Goal: Information Seeking & Learning: Learn about a topic

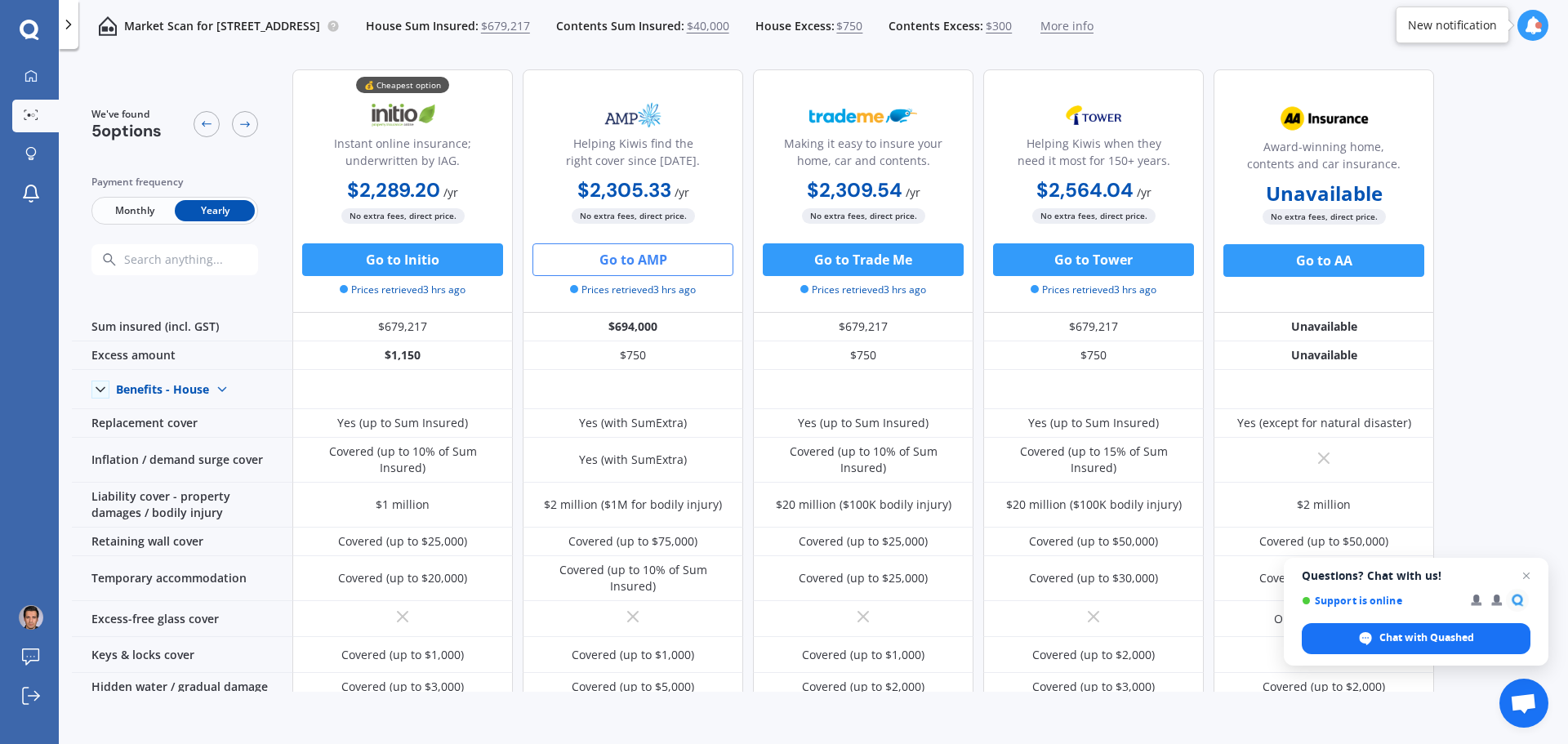
click at [530, 26] on span "$679,217" at bounding box center [505, 26] width 49 height 16
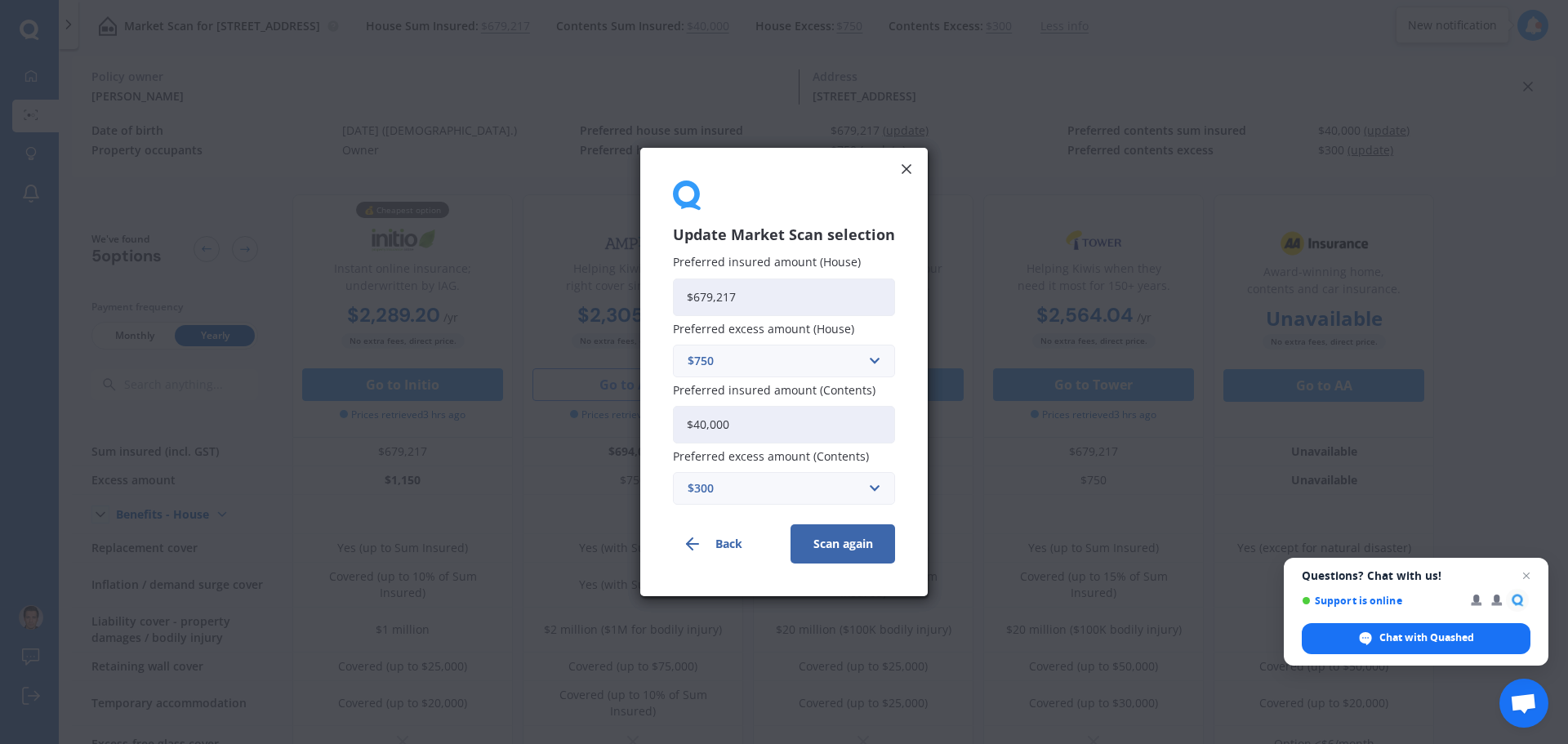
click at [756, 285] on input "$679,217" at bounding box center [784, 296] width 222 height 37
click at [367, 92] on div "Update Market Scan selection Preferred insured amount (House) $679,217 Preferre…" at bounding box center [784, 372] width 1568 height 744
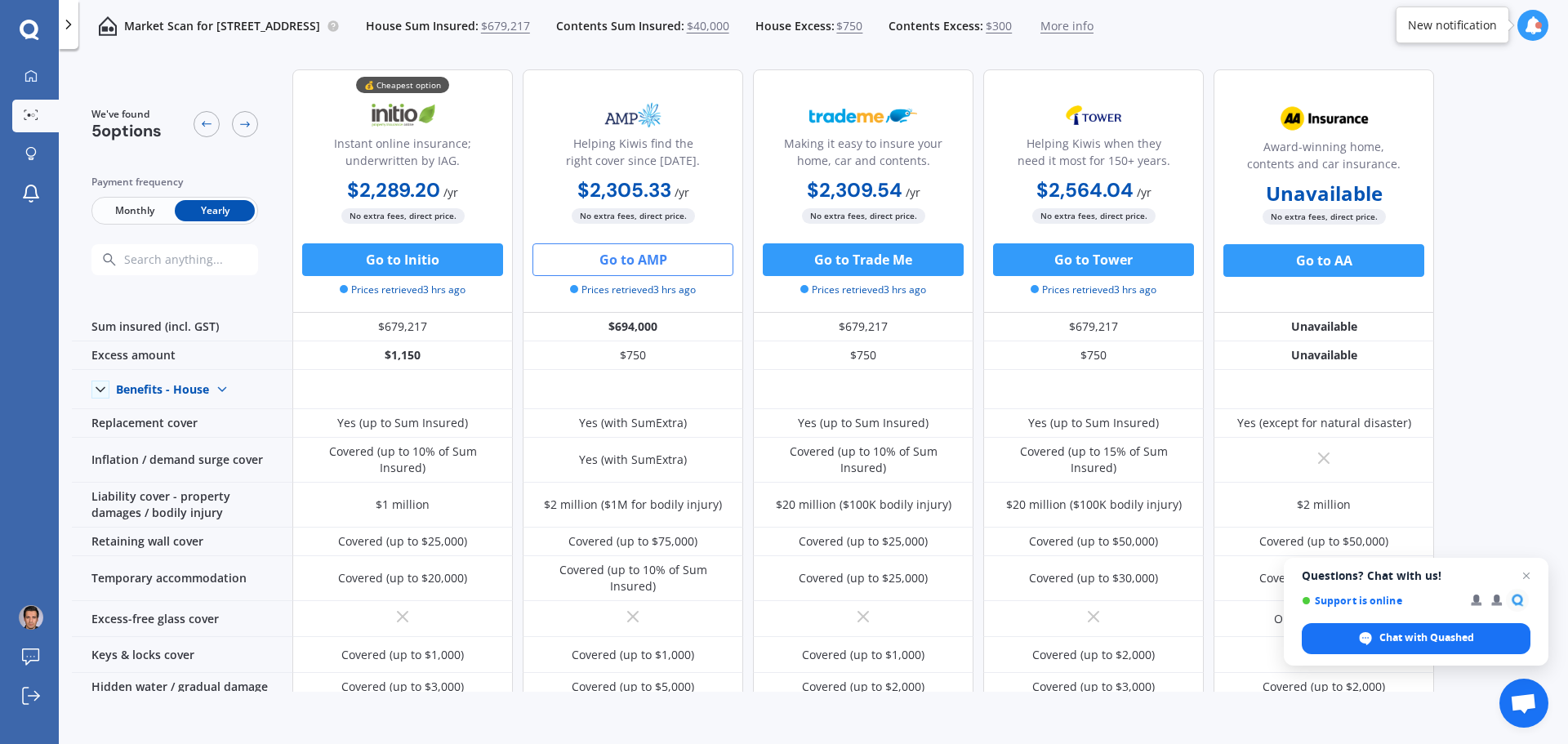
click at [185, 25] on p "Market Scan for [STREET_ADDRESS]" at bounding box center [222, 26] width 196 height 16
click at [68, 23] on icon at bounding box center [68, 24] width 16 height 16
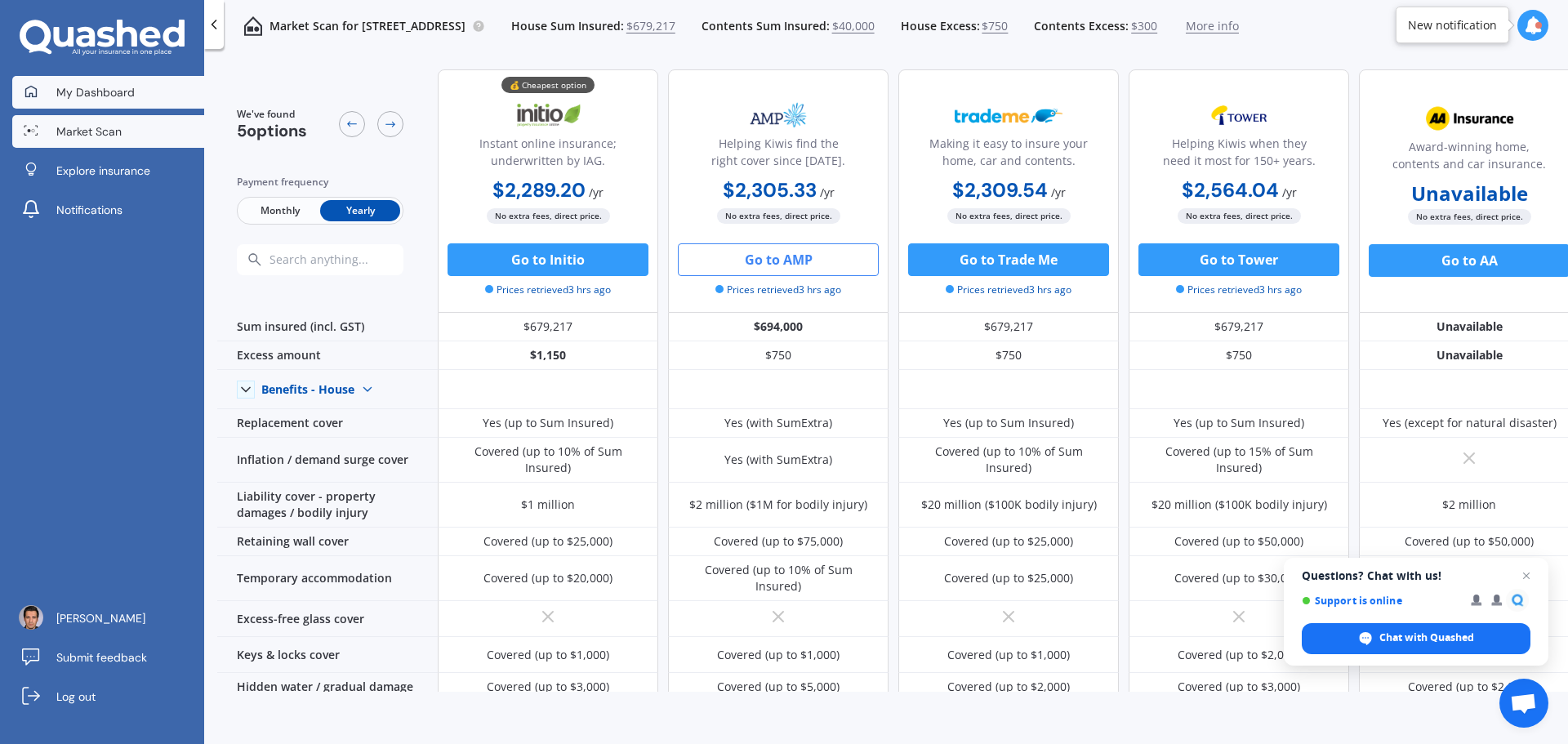
click at [101, 90] on span "My Dashboard" at bounding box center [95, 92] width 78 height 16
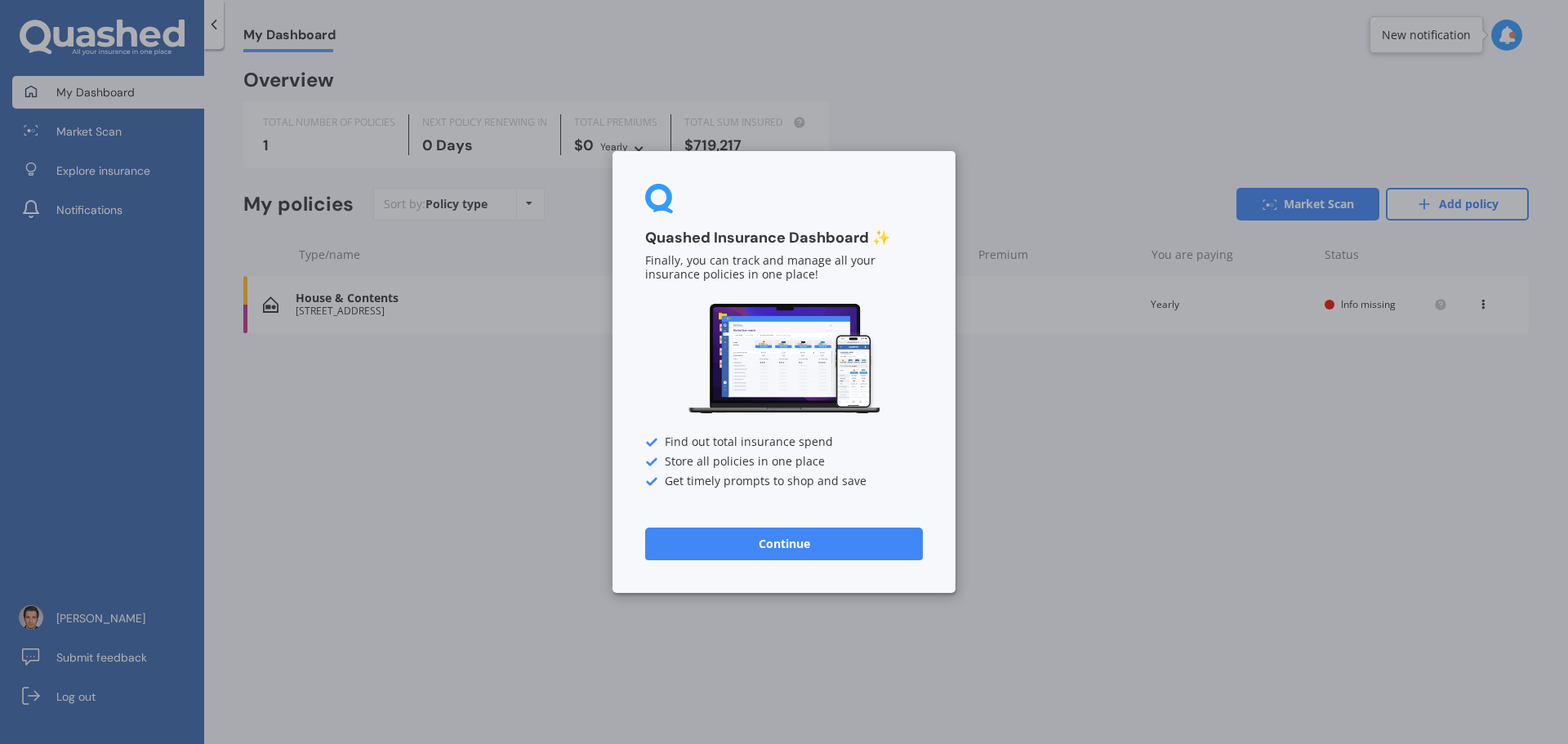
click at [725, 480] on div "Quashed Insurance Dashboard ✨ Finally, you can track and manage all your insura…" at bounding box center [784, 372] width 343 height 442
click at [749, 551] on button "Continue" at bounding box center [784, 545] width 277 height 33
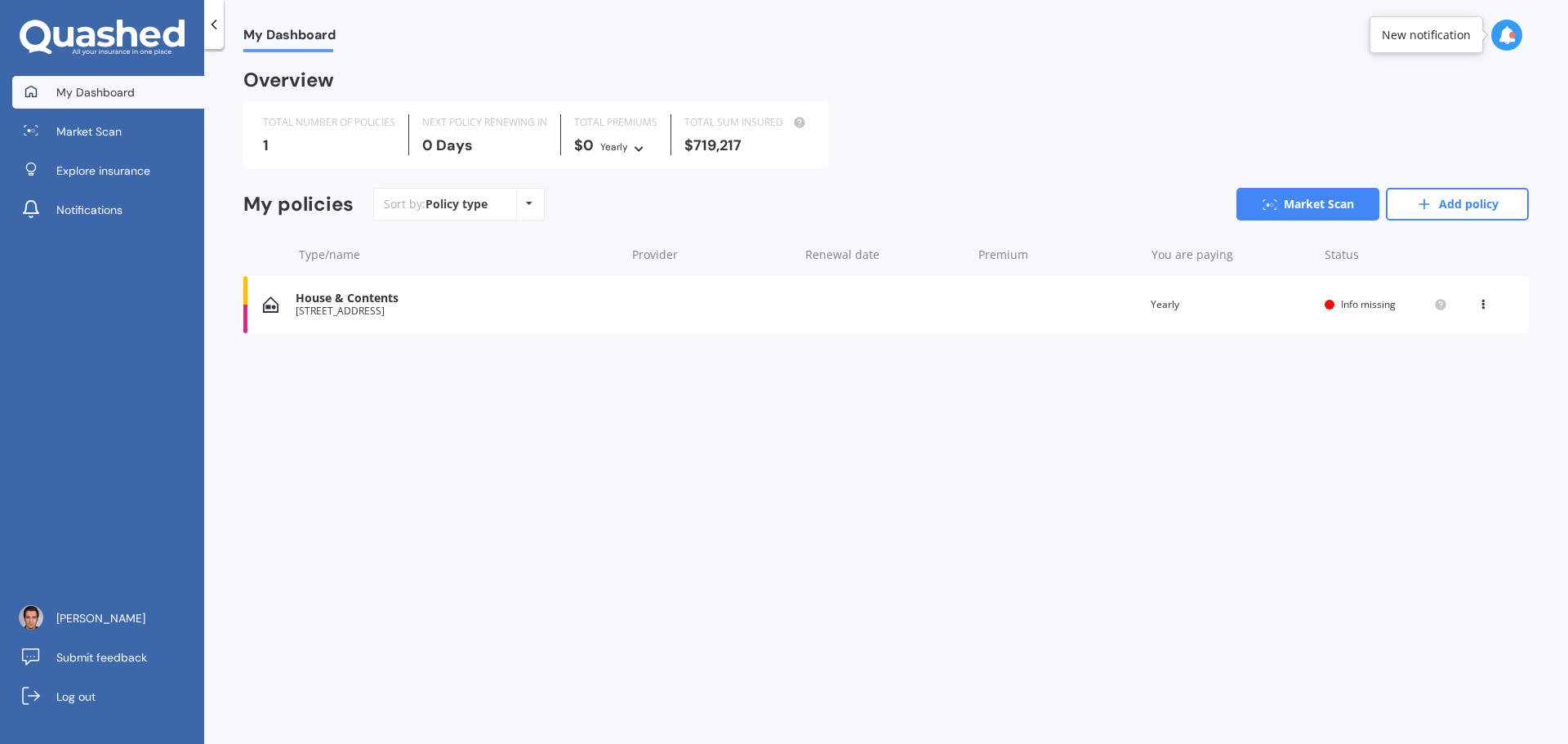
click at [374, 301] on div "House & Contents" at bounding box center [456, 298] width 321 height 14
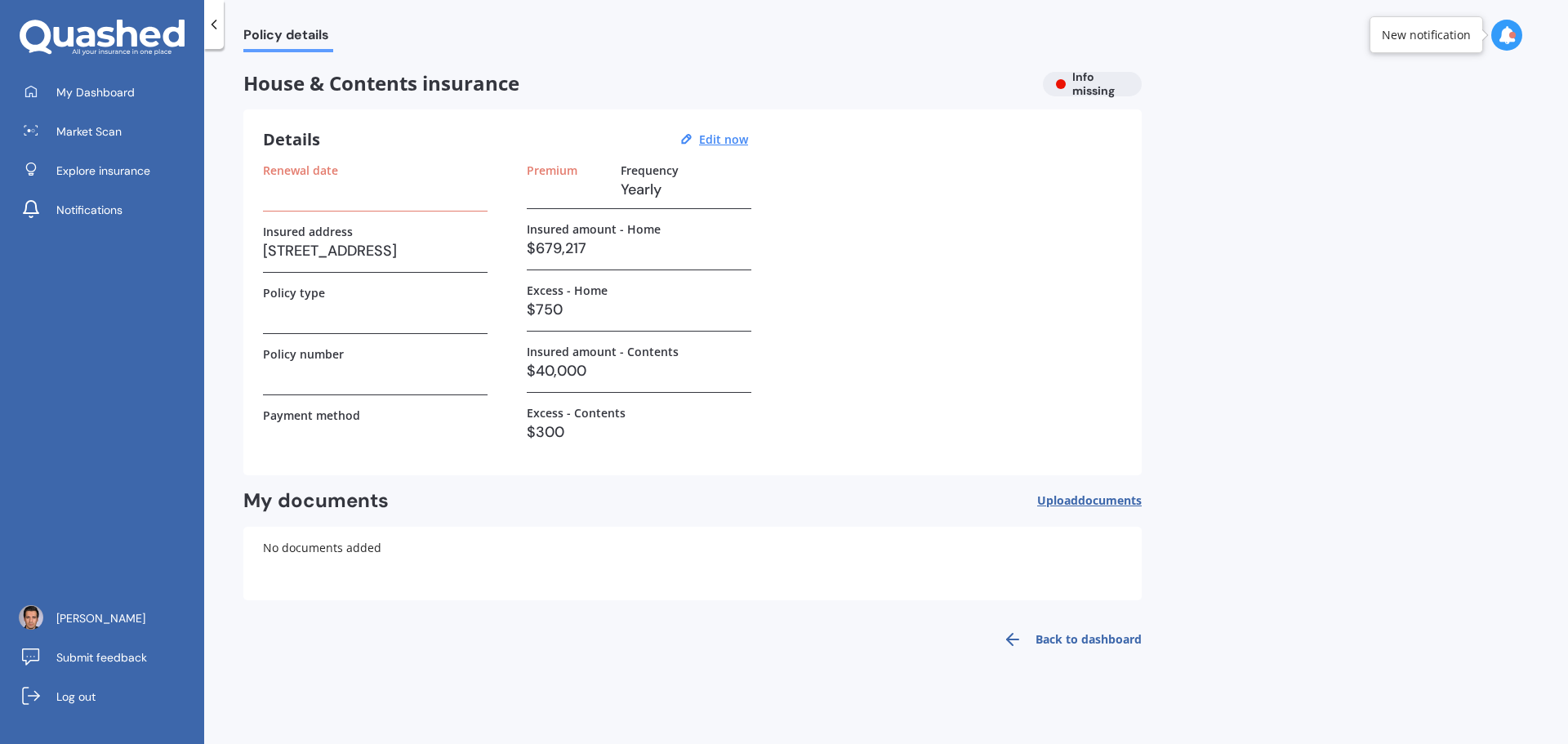
click at [590, 247] on h3 "$679,217" at bounding box center [639, 248] width 224 height 24
click at [593, 265] on div "Insured amount - Home $679,217" at bounding box center [639, 246] width 224 height 49
click at [718, 140] on u "Edit now" at bounding box center [723, 140] width 49 height 16
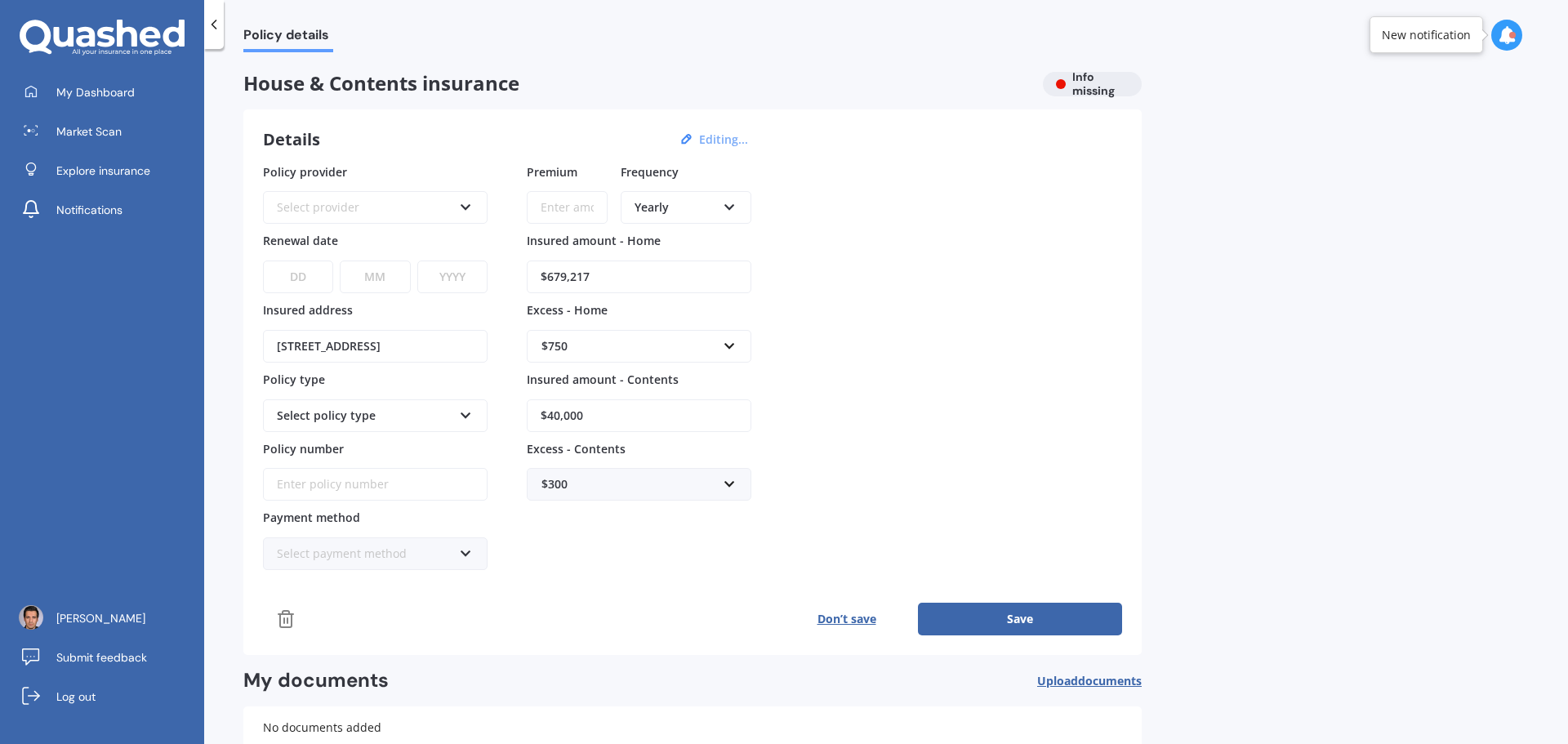
click at [654, 273] on input "$679,217" at bounding box center [639, 277] width 224 height 33
drag, startPoint x: 629, startPoint y: 283, endPoint x: 534, endPoint y: 280, distance: 95.0
click at [534, 280] on input "$679,217" at bounding box center [639, 277] width 224 height 33
click at [1507, 34] on icon at bounding box center [1506, 35] width 18 height 18
click at [1344, 120] on div "[STREET_ADDRESS]" at bounding box center [1374, 124] width 89 height 11
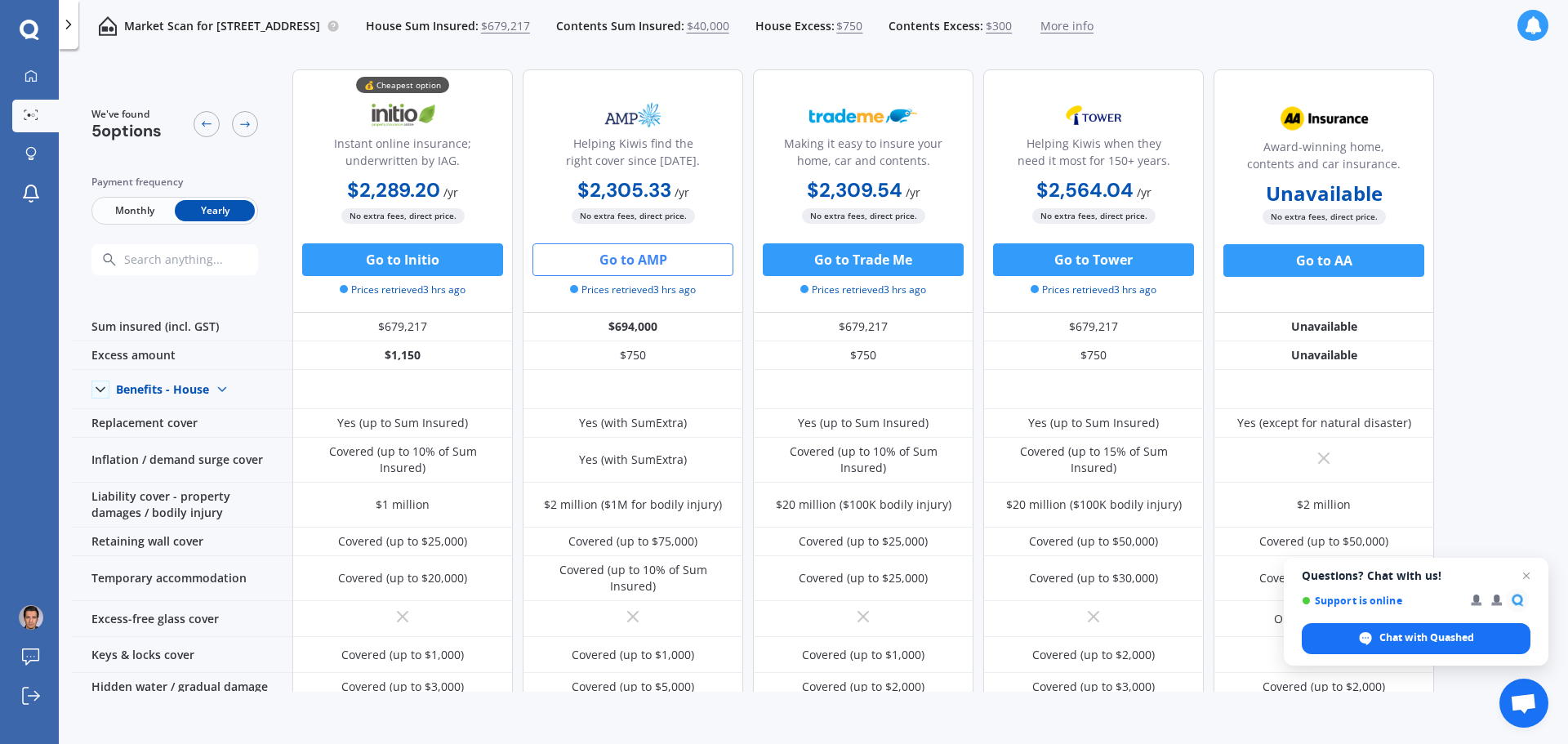
click at [71, 24] on polyline at bounding box center [68, 24] width 4 height 8
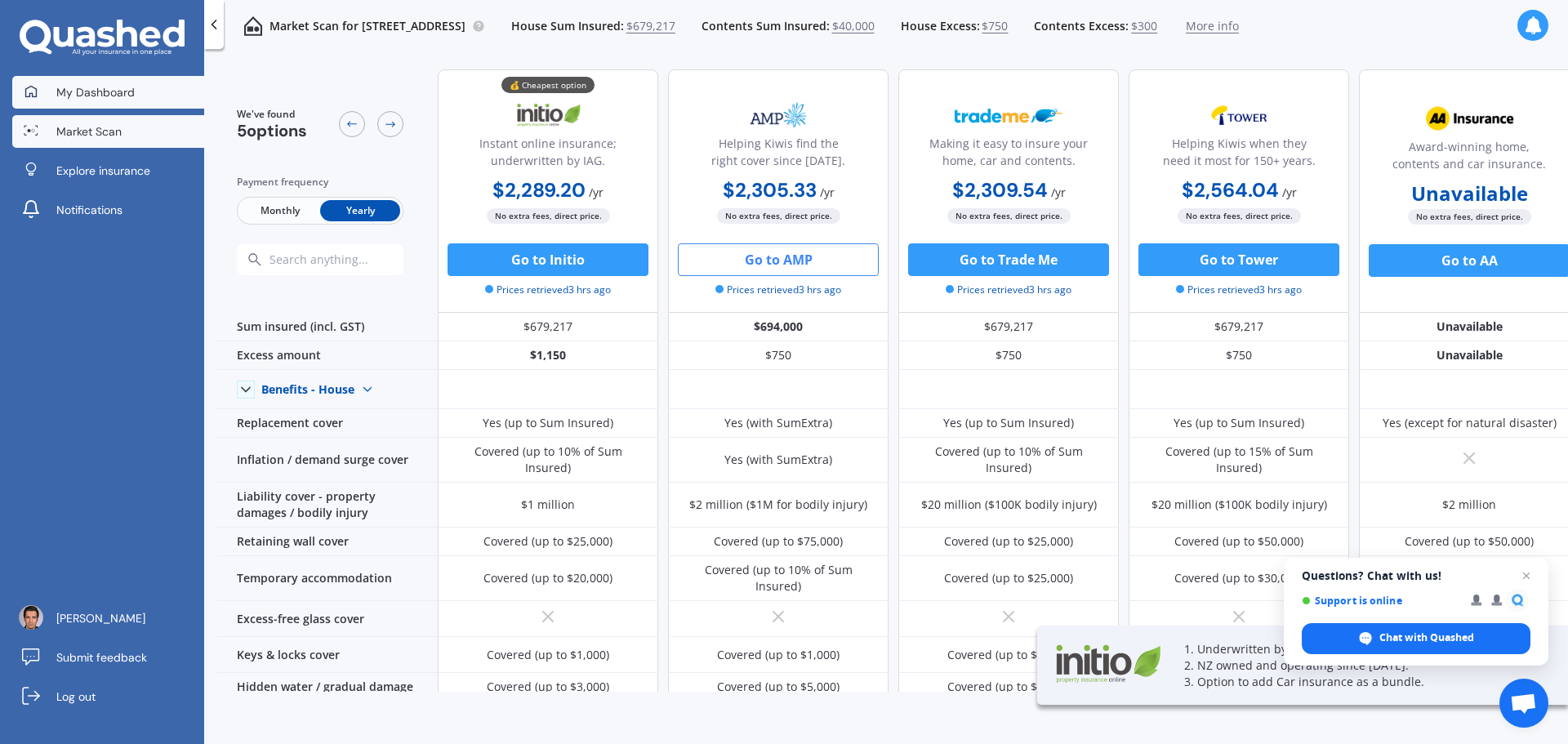
click at [81, 89] on span "My Dashboard" at bounding box center [95, 92] width 78 height 16
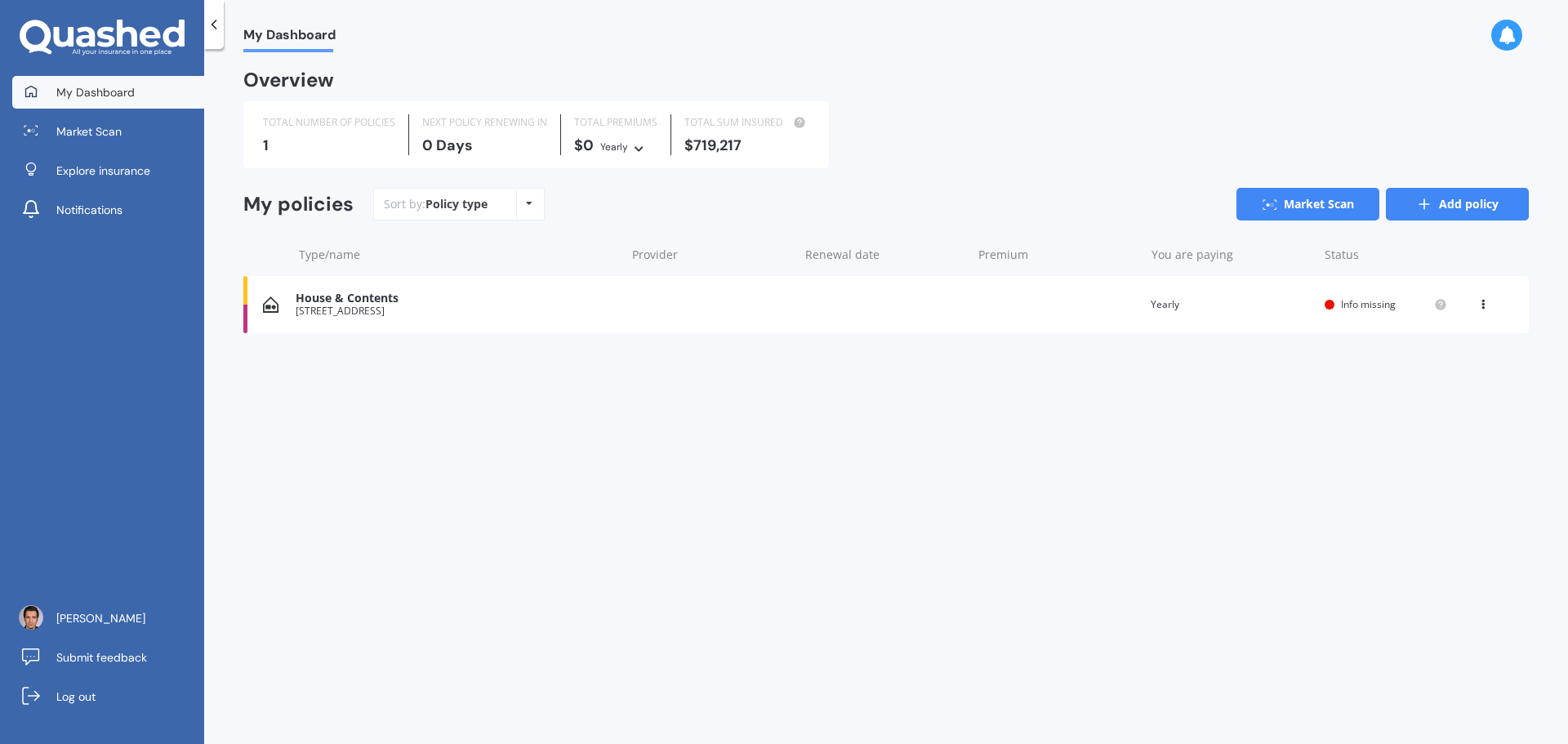
click at [1429, 201] on icon at bounding box center [1424, 204] width 16 height 16
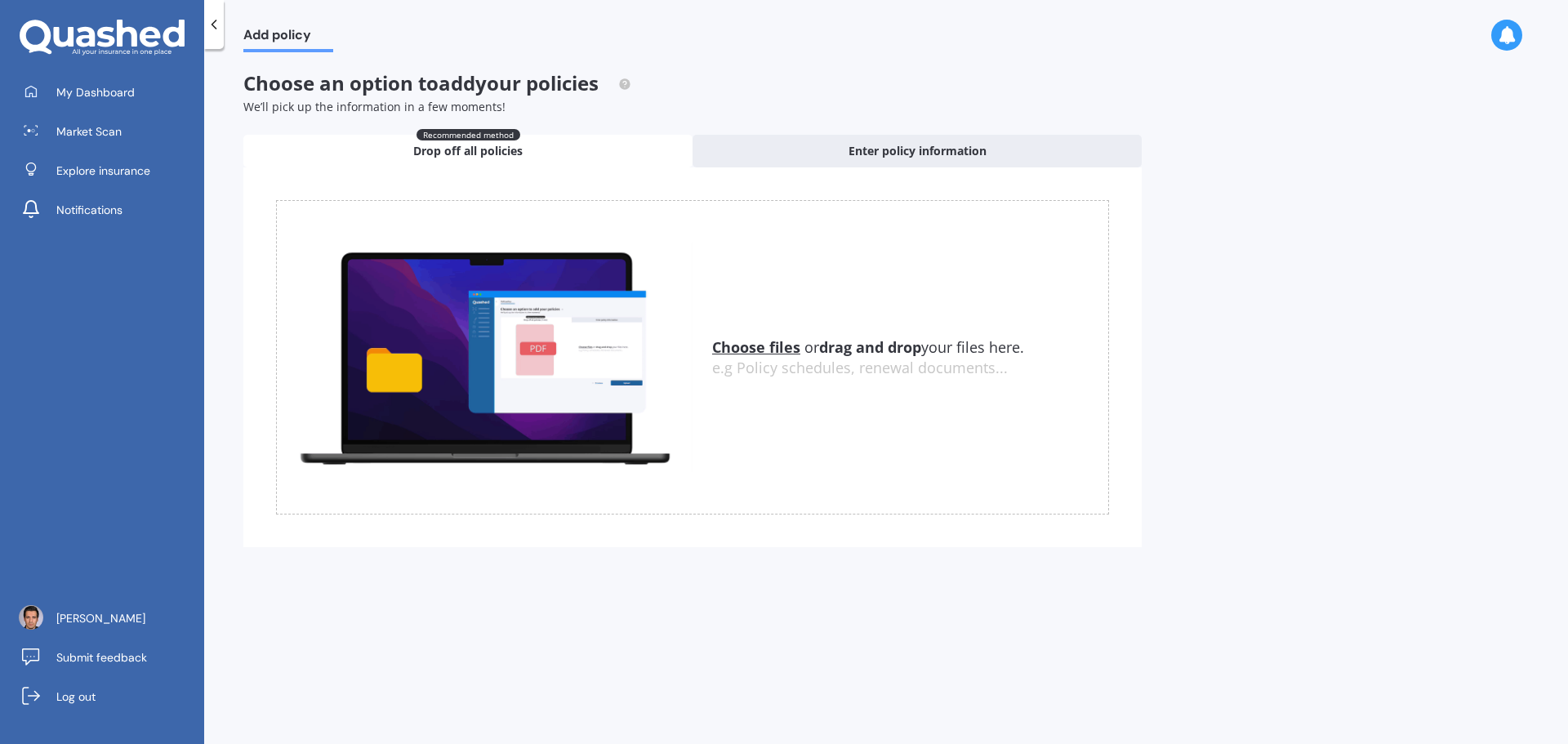
click at [218, 22] on icon at bounding box center [213, 24] width 16 height 16
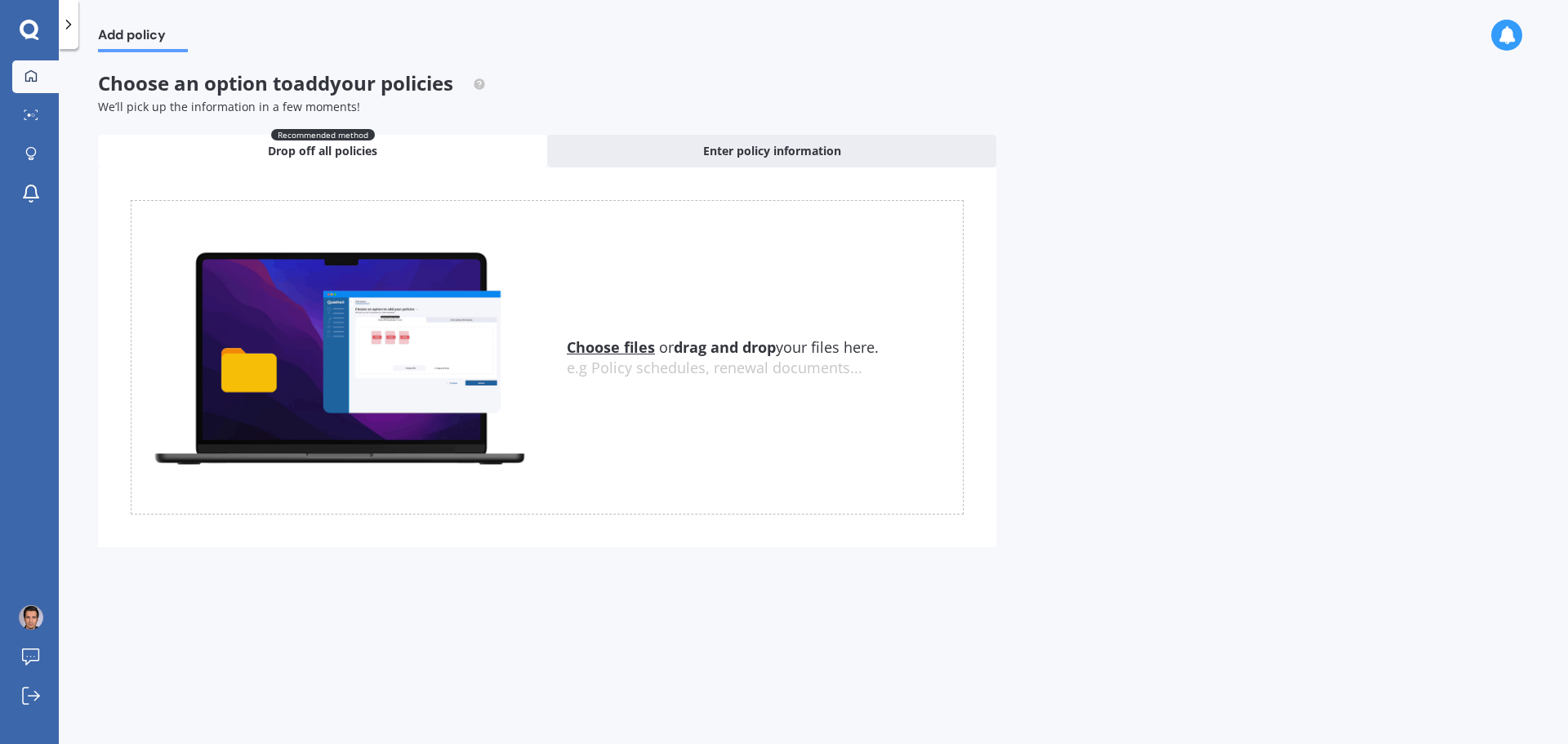
click at [23, 76] on div at bounding box center [31, 76] width 24 height 15
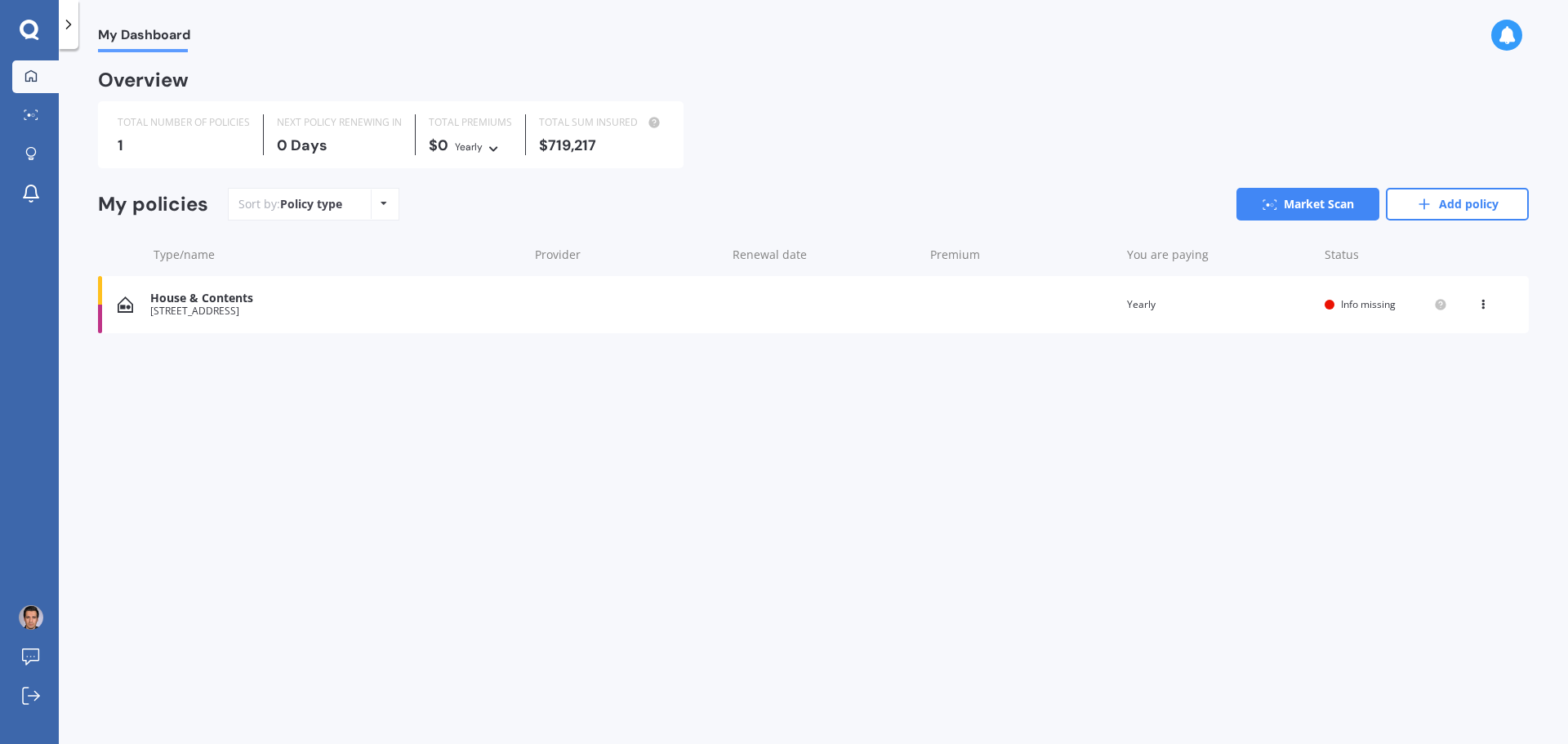
click at [1487, 302] on icon at bounding box center [1482, 301] width 11 height 10
click at [981, 455] on div "My Dashboard Overview TOTAL NUMBER OF POLICIES 1 NEXT POLICY RENEWING [DATE] TO…" at bounding box center [813, 400] width 1509 height 695
click at [66, 23] on icon at bounding box center [68, 24] width 16 height 16
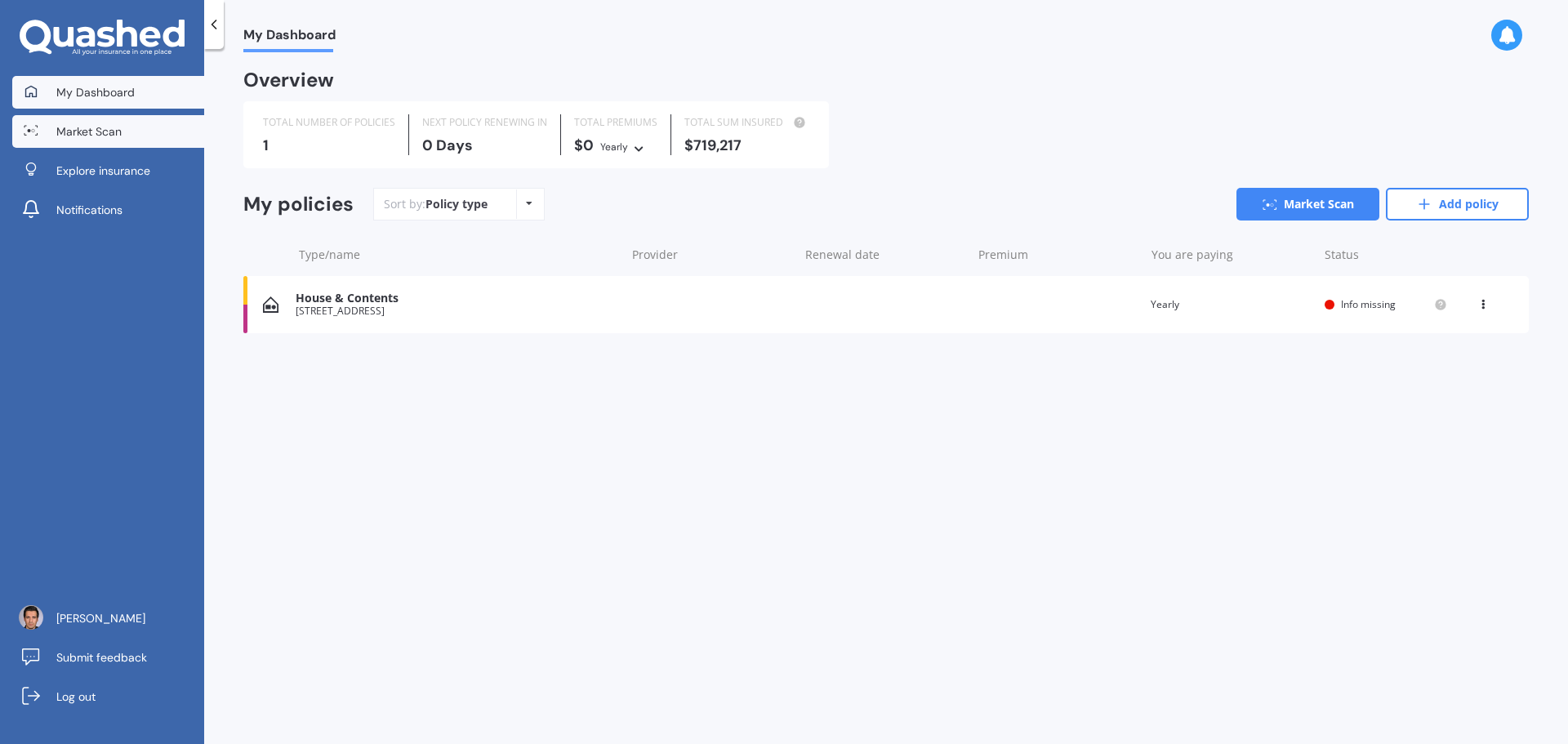
click at [135, 121] on link "Market Scan" at bounding box center [107, 132] width 192 height 33
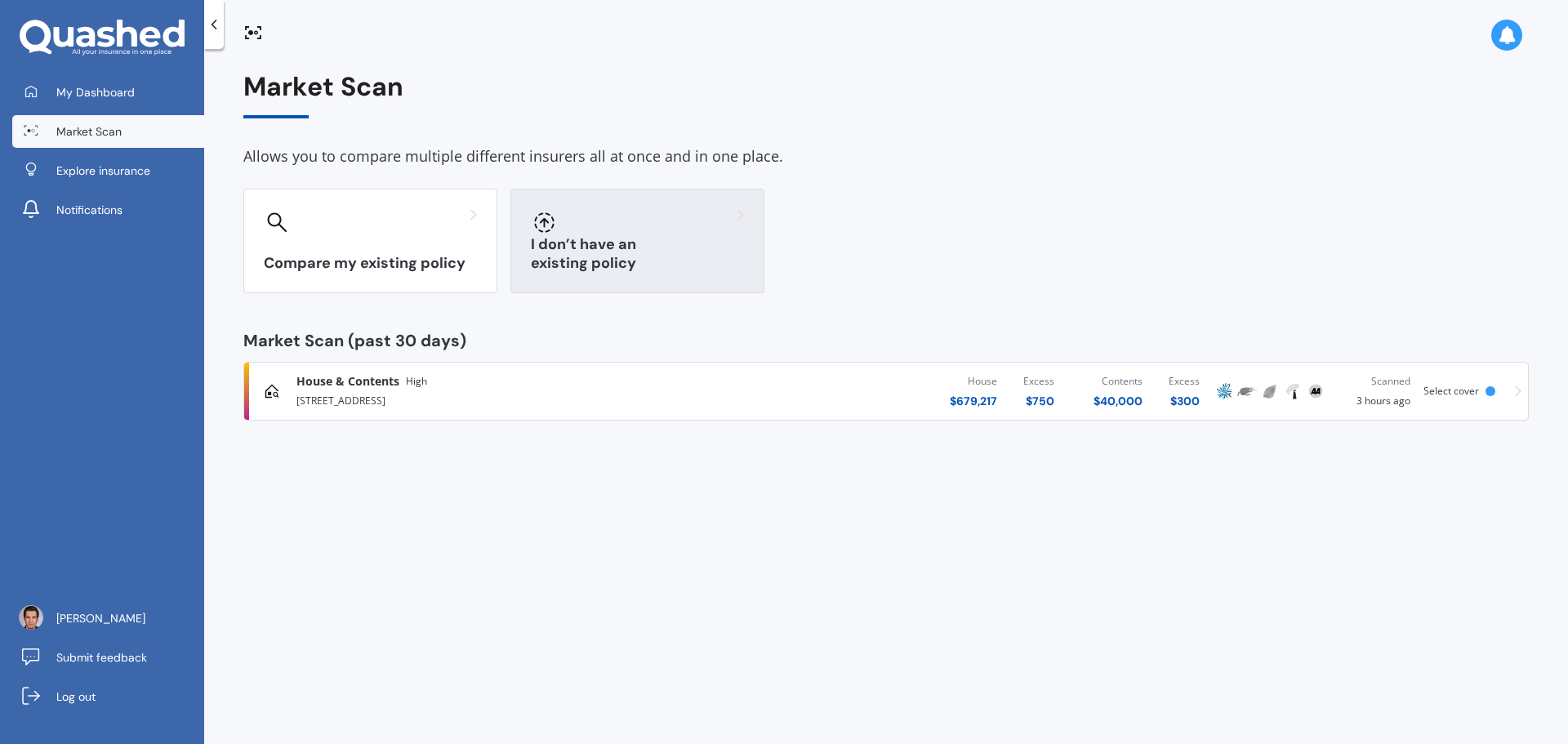
click at [685, 275] on div "I don’t have an existing policy" at bounding box center [637, 241] width 254 height 105
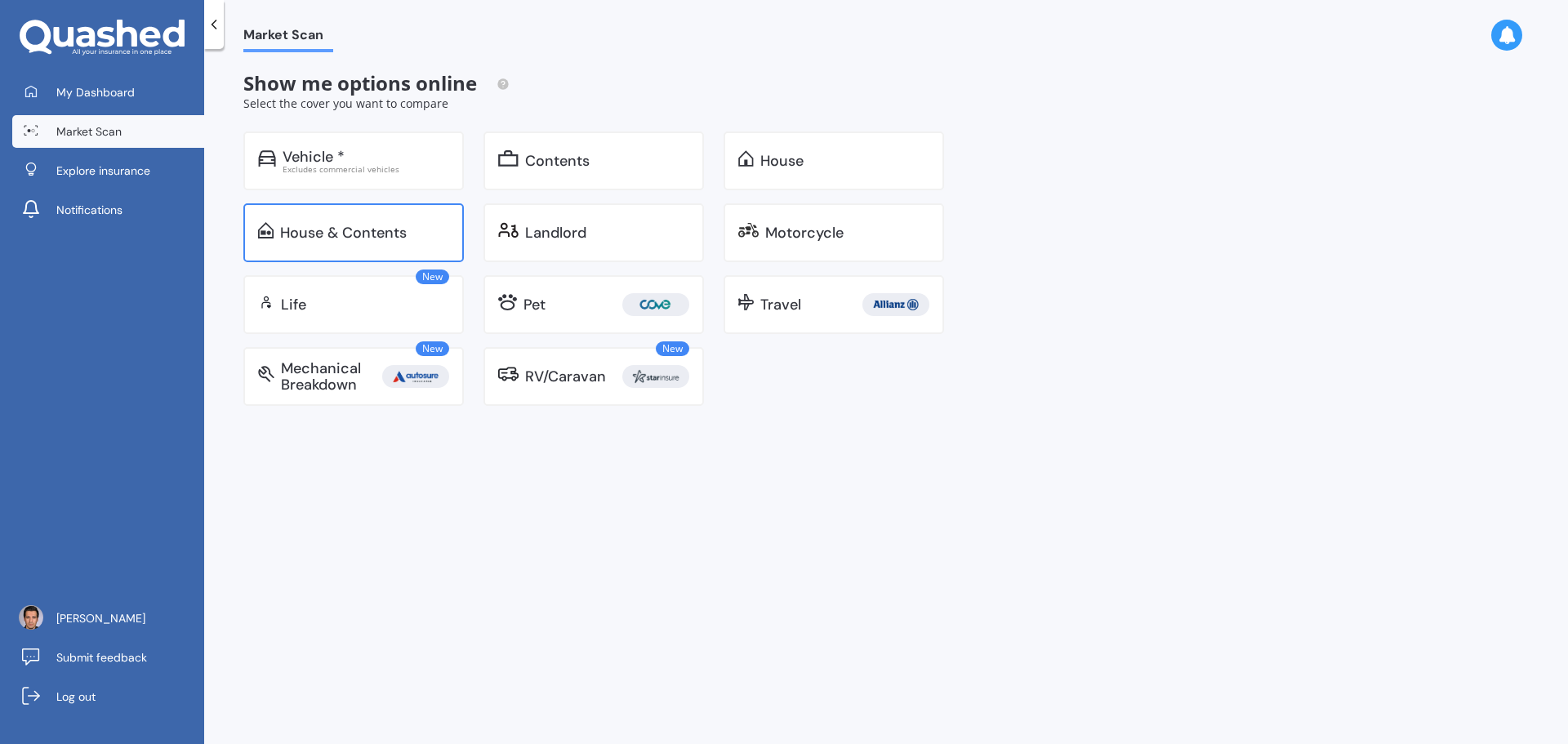
click at [407, 226] on div "House & Contents" at bounding box center [364, 232] width 169 height 16
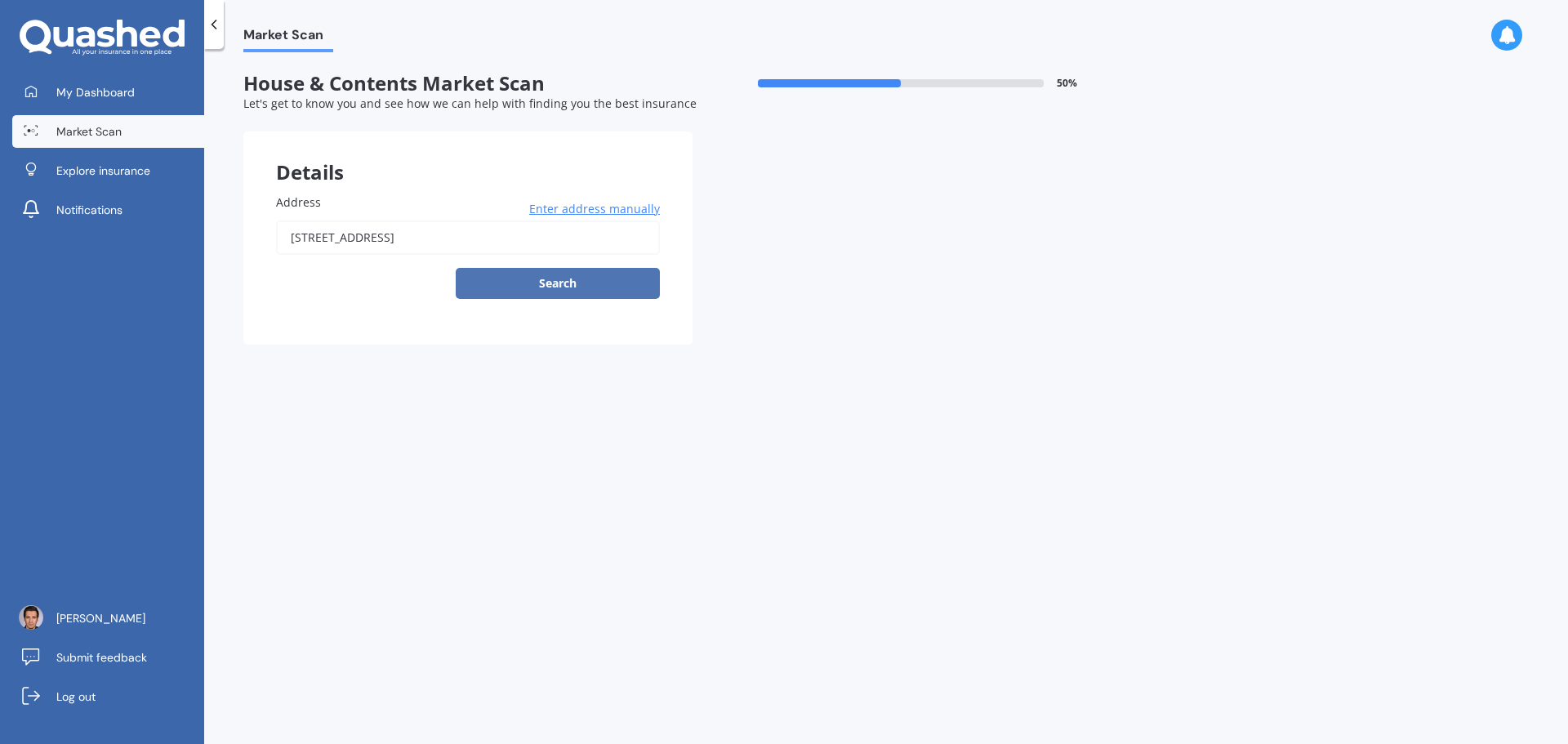
click at [556, 288] on button "Search" at bounding box center [558, 284] width 205 height 31
click at [407, 238] on input "[STREET_ADDRESS]" at bounding box center [467, 238] width 384 height 35
type input "[STREET_ADDRESS]"
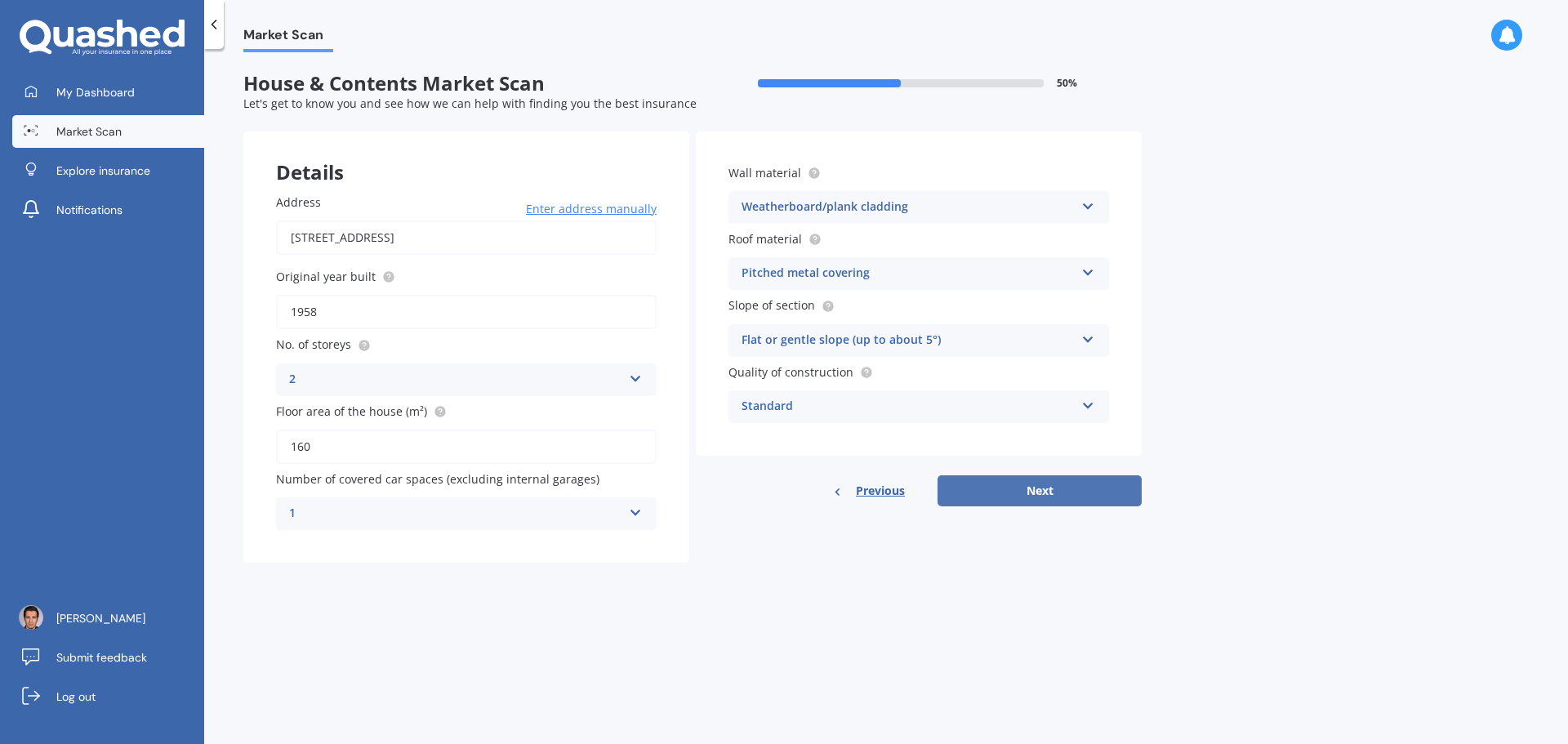
click at [1035, 493] on button "Next" at bounding box center [1040, 491] width 205 height 31
select select "29"
select select "01"
select select "1991"
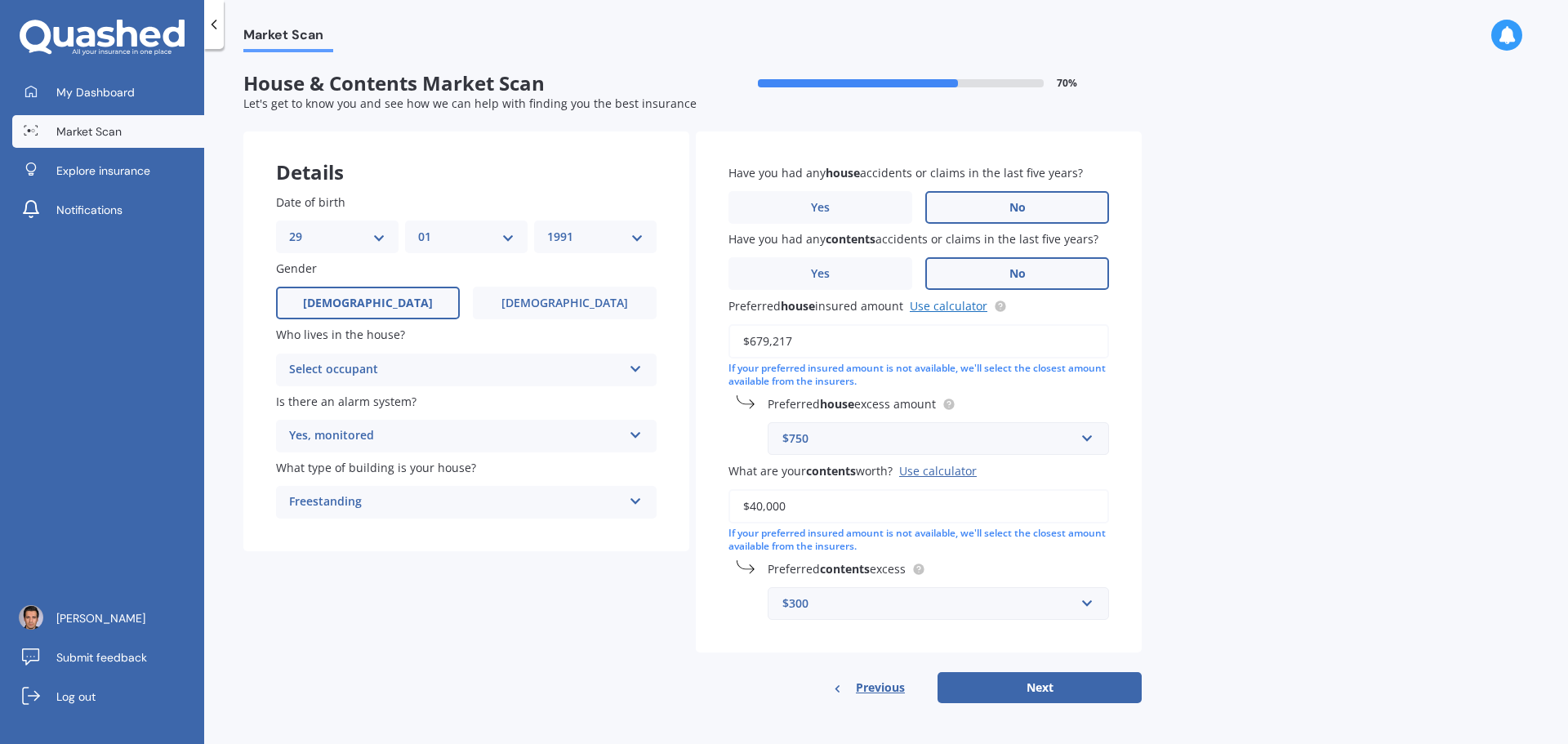
click at [933, 305] on link "Use calculator" at bounding box center [949, 306] width 78 height 16
